Goal: Task Accomplishment & Management: Manage account settings

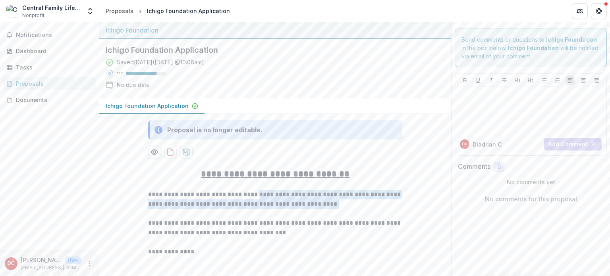
drag, startPoint x: 275, startPoint y: 197, endPoint x: 346, endPoint y: 204, distance: 71.0
click at [346, 204] on p "**********" at bounding box center [275, 199] width 254 height 19
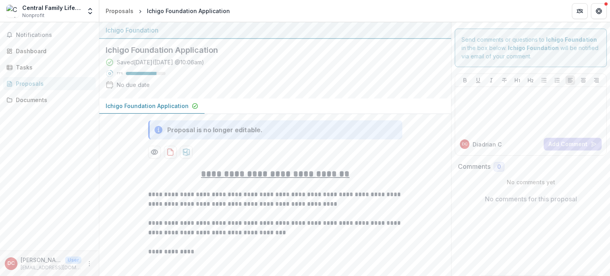
click at [37, 41] on div "Notifications Dashboard Tasks Proposals Documents" at bounding box center [49, 136] width 99 height 228
click at [39, 36] on span "Notifications" at bounding box center [54, 35] width 77 height 7
click at [39, 47] on div "Dashboard" at bounding box center [52, 51] width 73 height 8
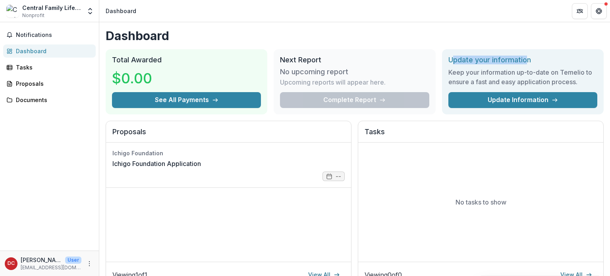
drag, startPoint x: 482, startPoint y: 61, endPoint x: 526, endPoint y: 60, distance: 44.1
click at [526, 60] on h2 "Update your information" at bounding box center [522, 60] width 149 height 9
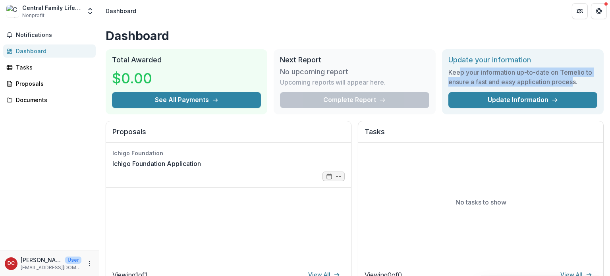
drag, startPoint x: 459, startPoint y: 72, endPoint x: 573, endPoint y: 79, distance: 113.8
click at [573, 79] on h3 "Keep your information up-to-date on Temelio to ensure a fast and easy applicati…" at bounding box center [522, 77] width 149 height 19
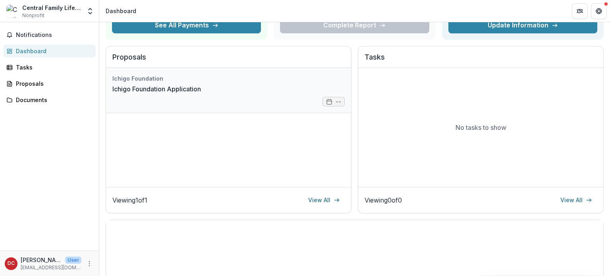
scroll to position [29, 0]
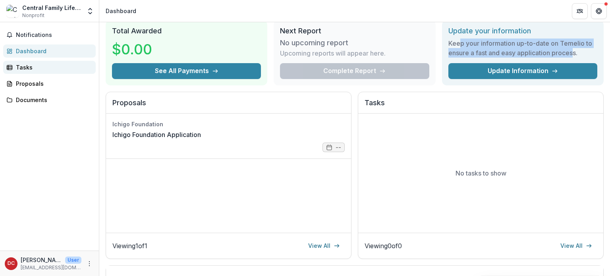
click at [25, 70] on div "Tasks" at bounding box center [52, 67] width 73 height 8
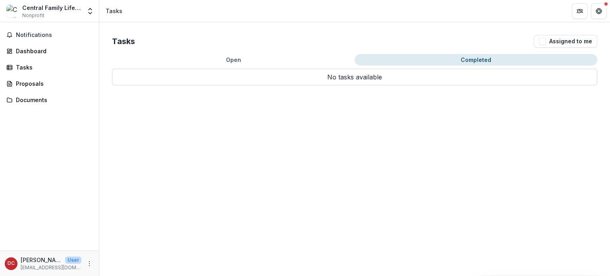
click at [479, 61] on button "Completed" at bounding box center [476, 60] width 243 height 12
click at [224, 57] on button "Open" at bounding box center [233, 60] width 243 height 12
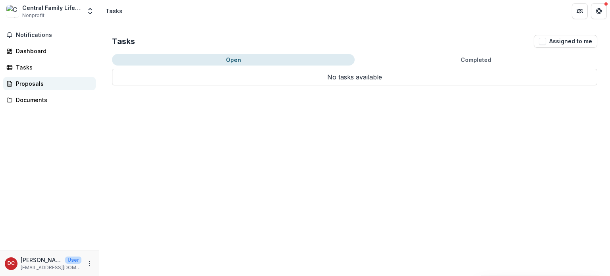
click at [30, 81] on div "Proposals" at bounding box center [52, 83] width 73 height 8
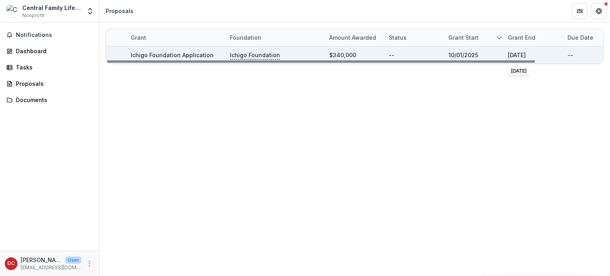
drag, startPoint x: 541, startPoint y: 57, endPoint x: 508, endPoint y: 56, distance: 33.4
click at [508, 56] on div "[DATE]" at bounding box center [533, 54] width 60 height 17
copy div "[DATE]"
click at [172, 54] on link "Ichigo Foundation Application" at bounding box center [172, 55] width 83 height 7
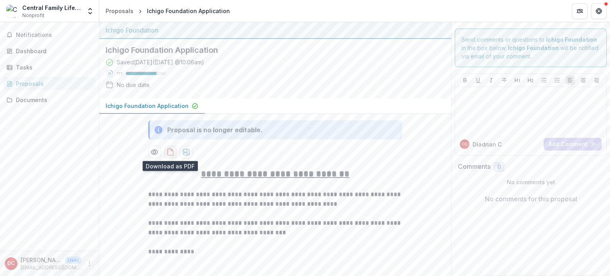
click at [168, 152] on icon "download-proposal" at bounding box center [170, 152] width 8 height 8
click at [36, 98] on div "Documents" at bounding box center [52, 100] width 73 height 8
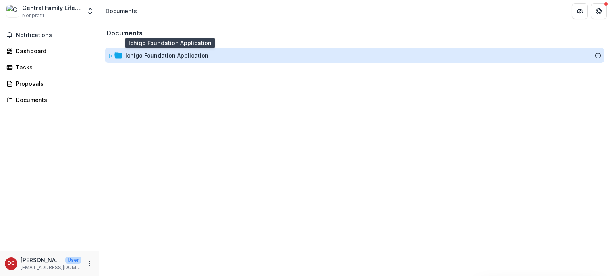
click at [158, 51] on div "Ichigo Foundation Application" at bounding box center [167, 55] width 83 height 8
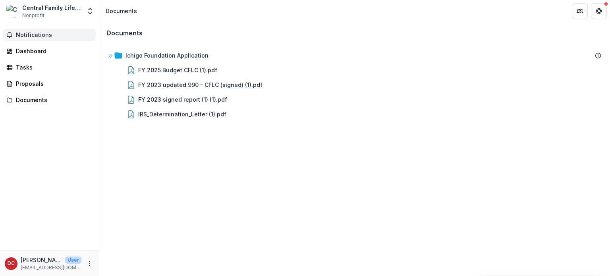
click at [42, 37] on span "Notifications" at bounding box center [54, 35] width 77 height 7
click at [19, 96] on div "Documents" at bounding box center [52, 100] width 73 height 8
click at [49, 11] on div "Central Family Life Center" at bounding box center [51, 8] width 59 height 8
click at [37, 8] on div "Central Family Life Center" at bounding box center [51, 8] width 59 height 8
click at [38, 48] on div "Dashboard" at bounding box center [52, 51] width 73 height 8
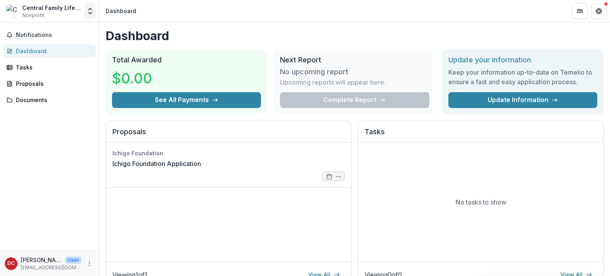
click at [91, 10] on icon "Open entity switcher" at bounding box center [90, 11] width 8 height 8
click at [29, 41] on link "Settings" at bounding box center [49, 43] width 95 height 13
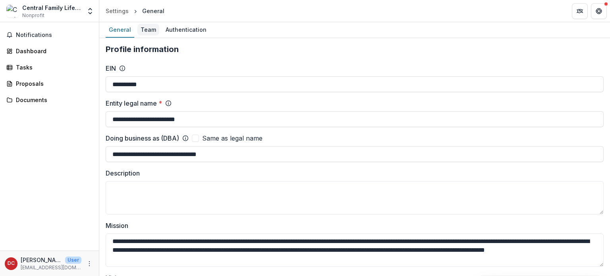
click at [156, 29] on div "Team" at bounding box center [148, 30] width 22 height 12
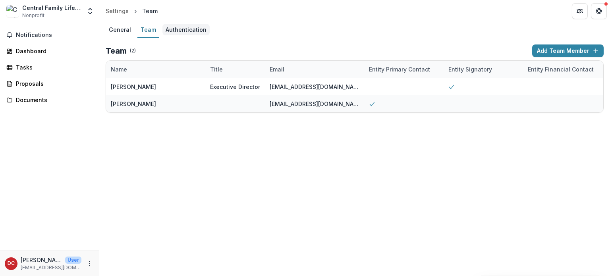
click at [172, 29] on div "Authentication" at bounding box center [185, 30] width 47 height 12
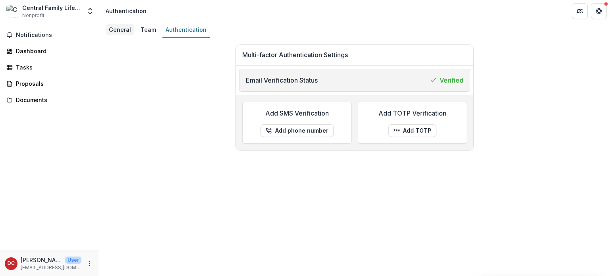
click at [120, 33] on div "General" at bounding box center [120, 30] width 29 height 12
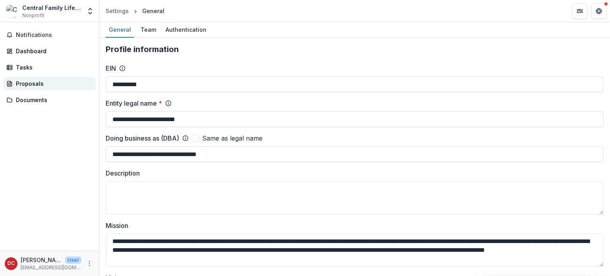
click at [40, 88] on link "Proposals" at bounding box center [49, 83] width 93 height 13
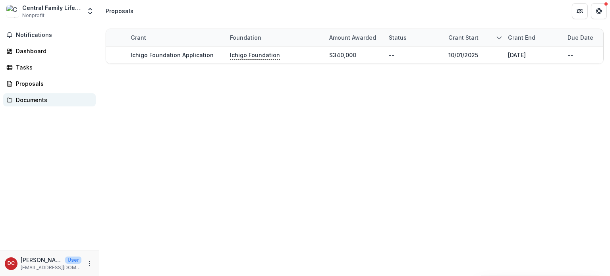
click at [37, 101] on div "Documents" at bounding box center [52, 100] width 73 height 8
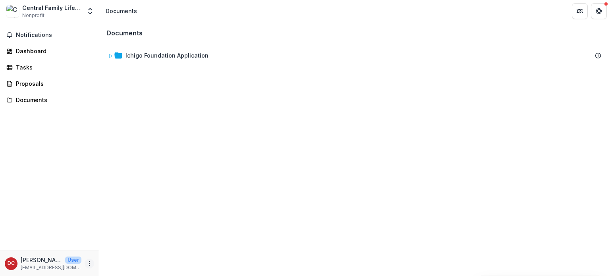
click at [90, 267] on button "More" at bounding box center [90, 264] width 10 height 10
